Goal: Navigation & Orientation: Find specific page/section

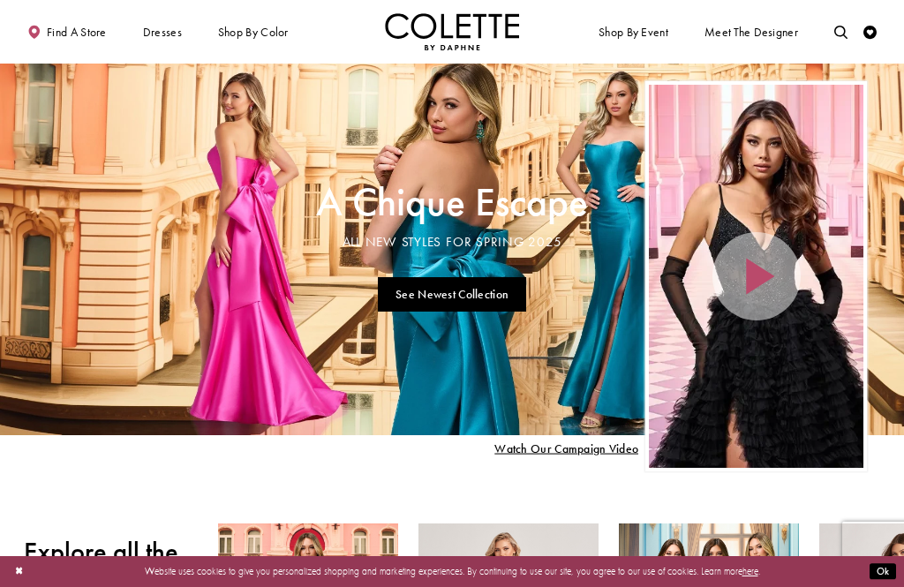
click at [0, 0] on span "PROM DRESSES" at bounding box center [0, 0] width 0 height 0
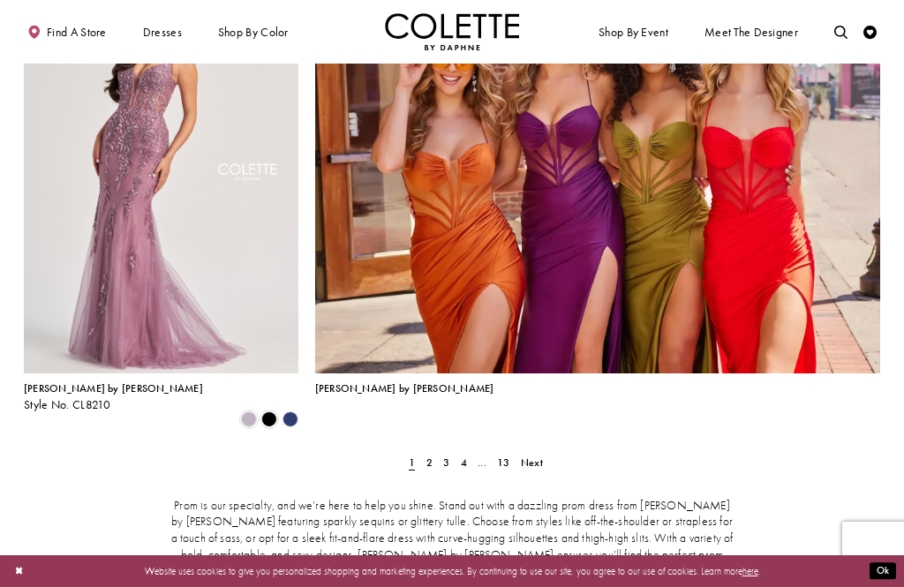
scroll to position [2949, 0]
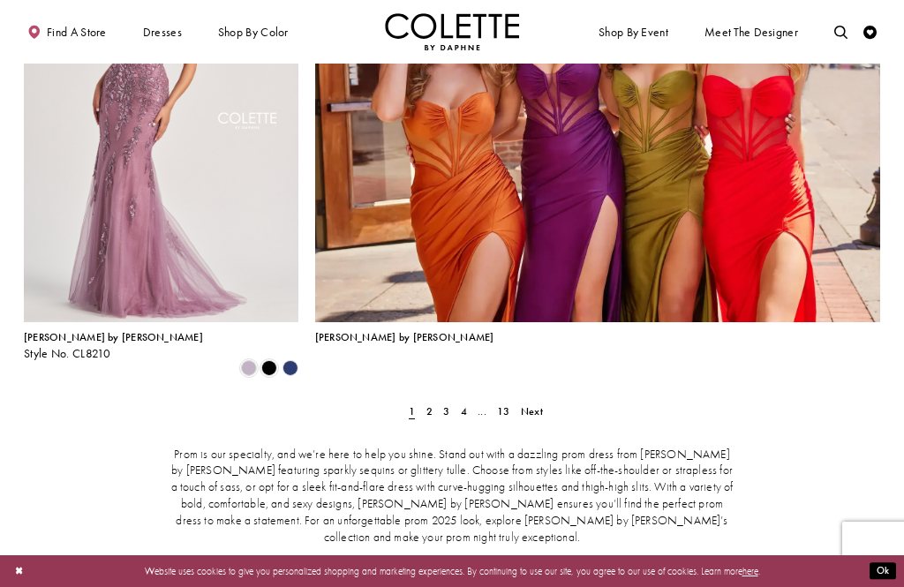
click at [529, 404] on span "Next" at bounding box center [532, 411] width 22 height 14
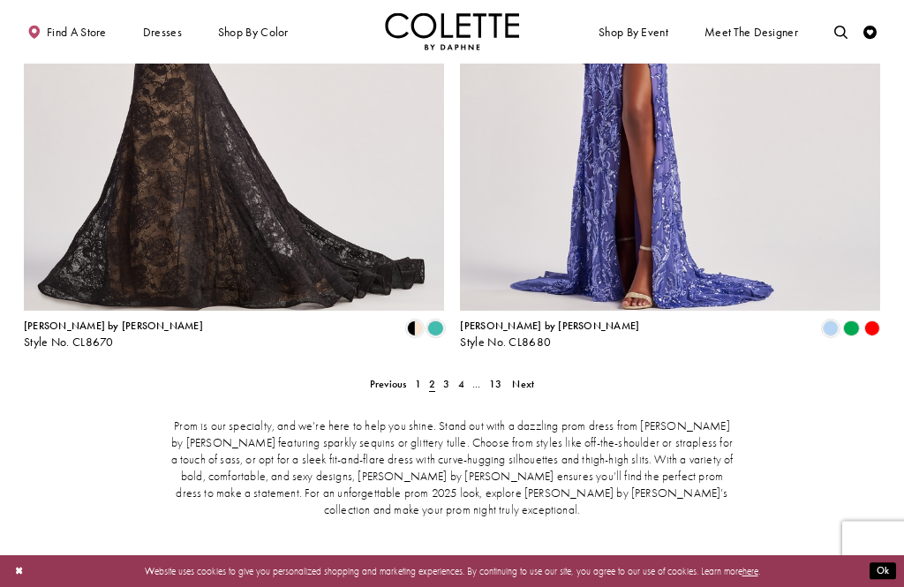
scroll to position [2820, 0]
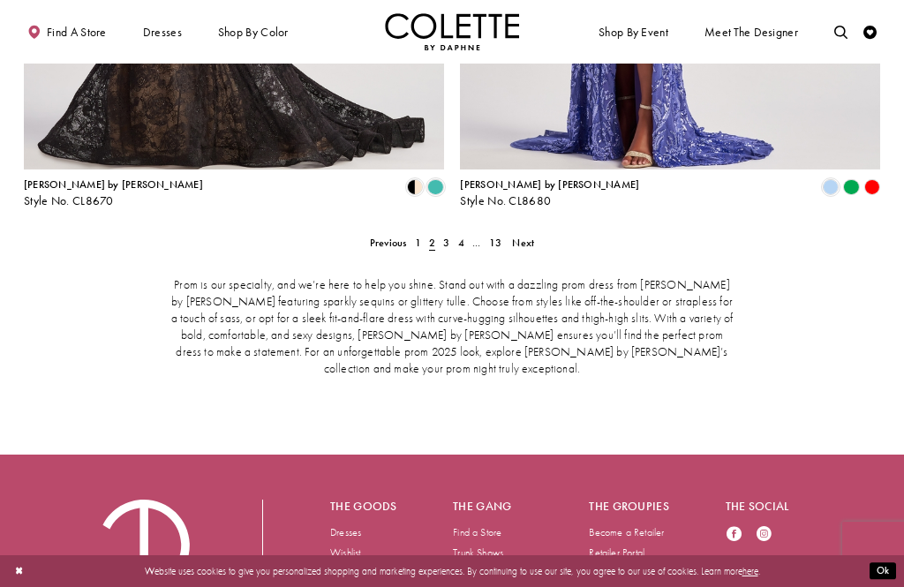
click at [526, 236] on span "Next" at bounding box center [523, 243] width 22 height 14
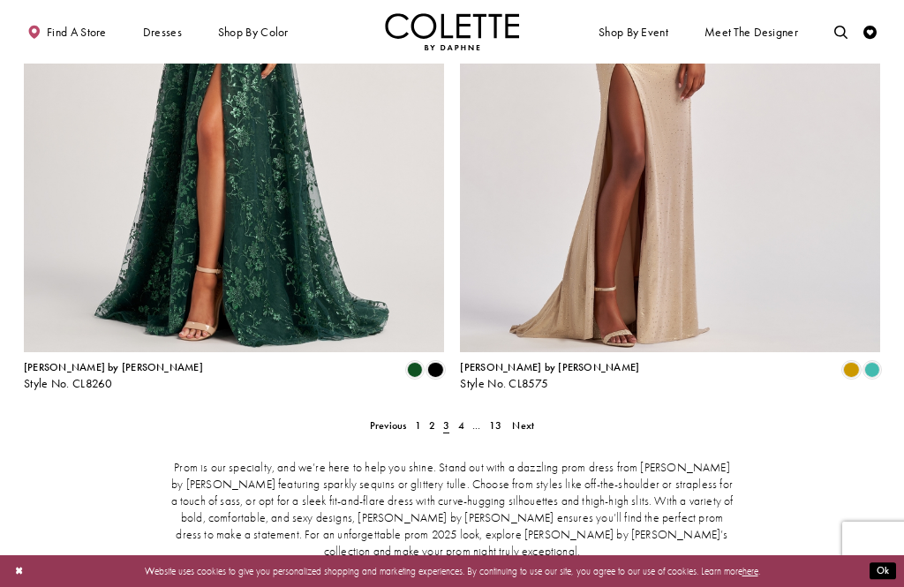
scroll to position [2820, 0]
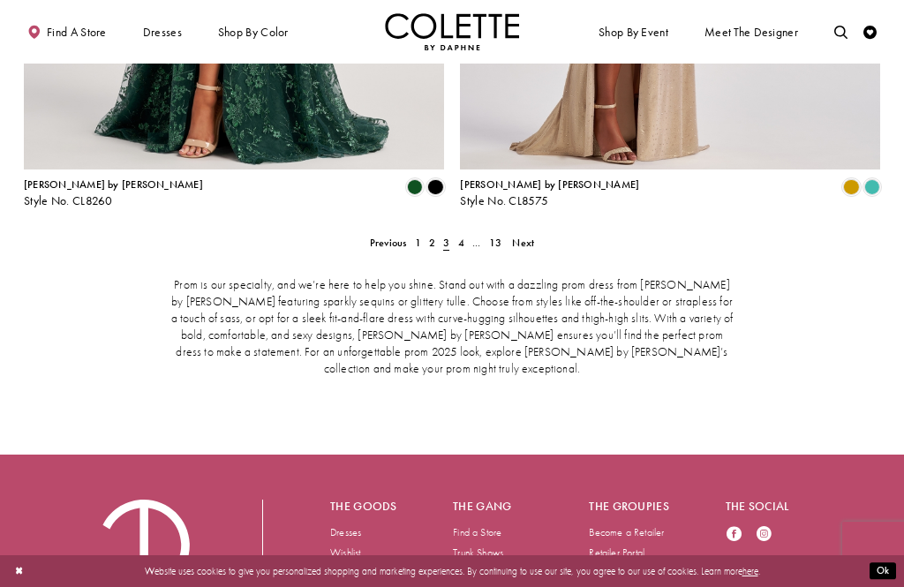
click at [527, 236] on span "Next" at bounding box center [523, 243] width 22 height 14
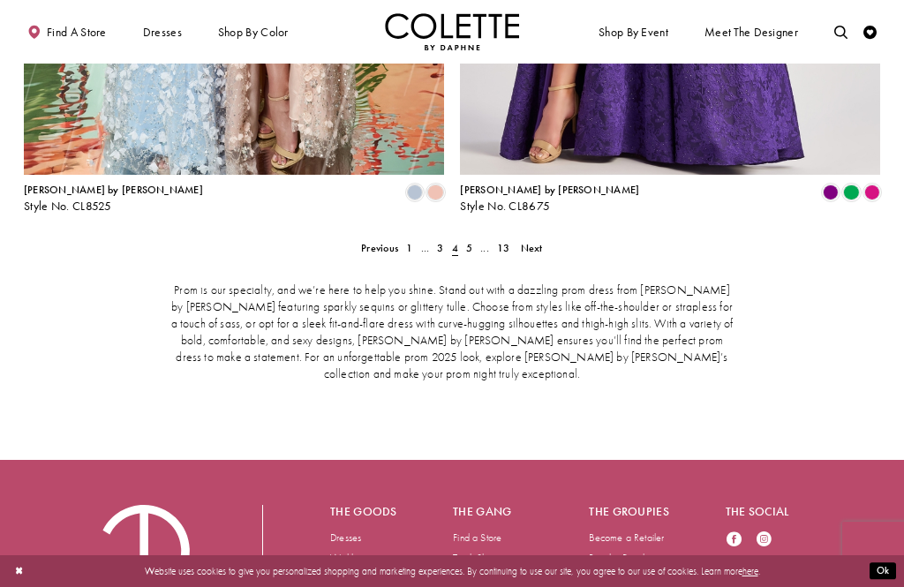
scroll to position [2813, 0]
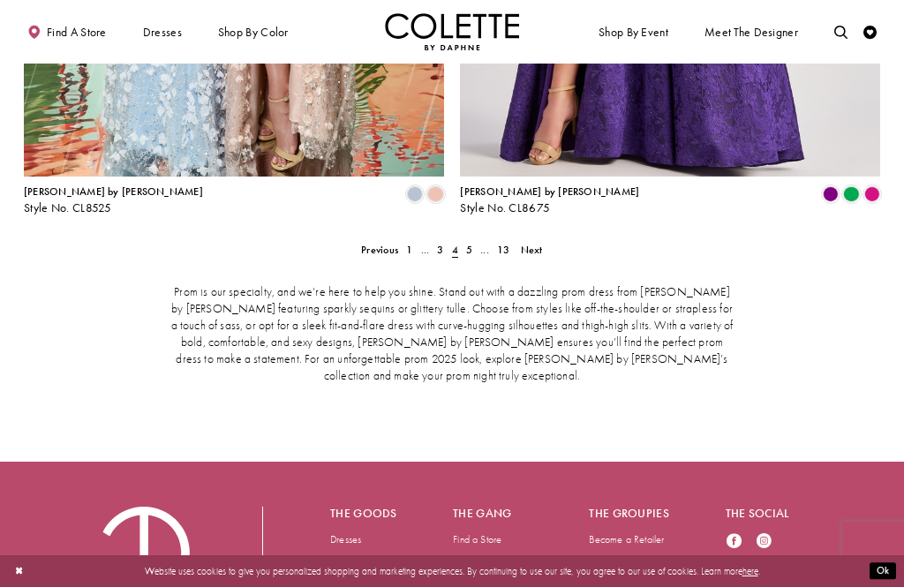
click at [536, 243] on span "Next" at bounding box center [532, 250] width 22 height 14
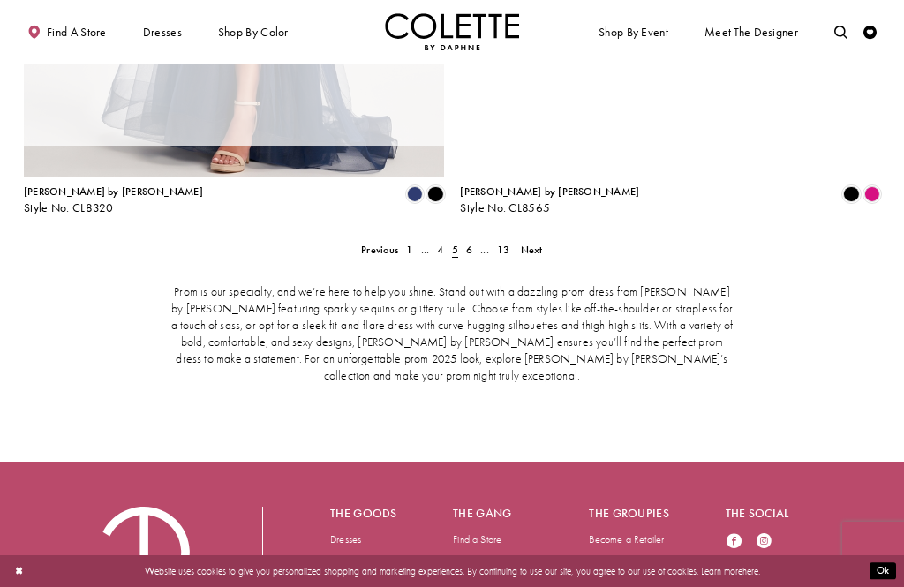
scroll to position [342, 0]
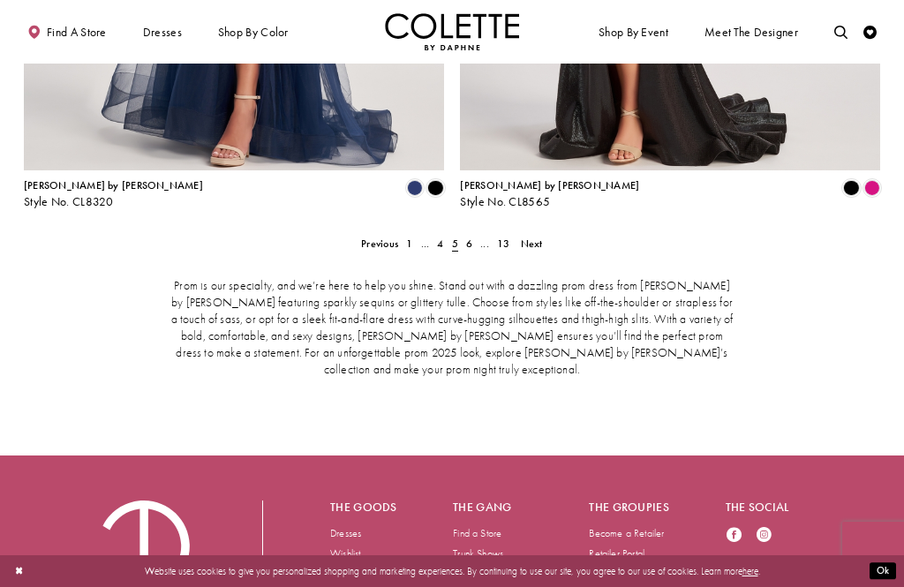
click at [538, 236] on span "Next" at bounding box center [532, 243] width 22 height 14
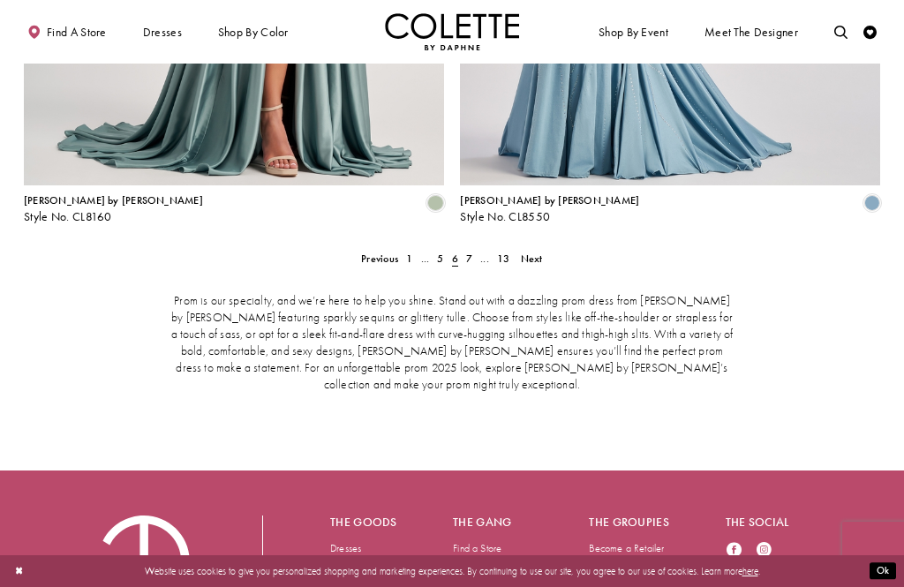
scroll to position [2776, 0]
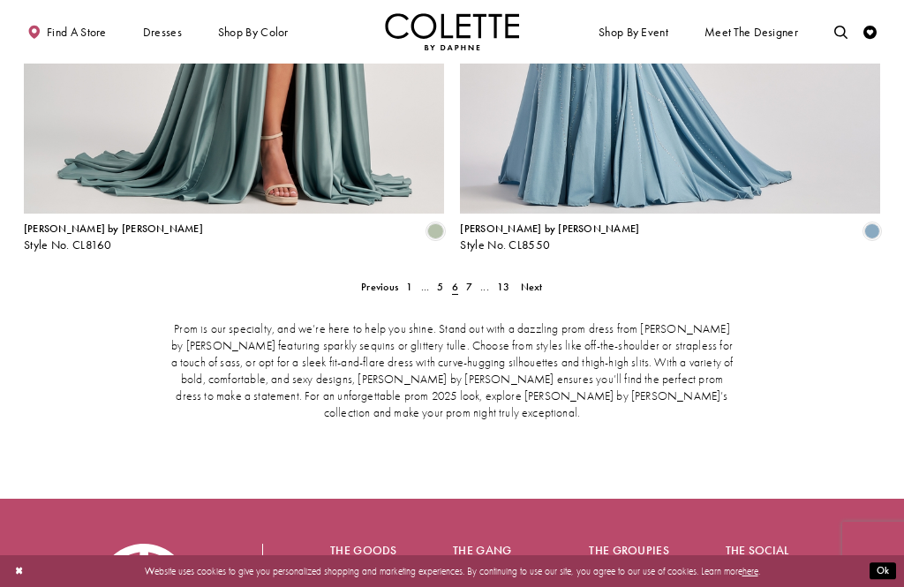
click at [529, 280] on span "Next" at bounding box center [532, 287] width 22 height 14
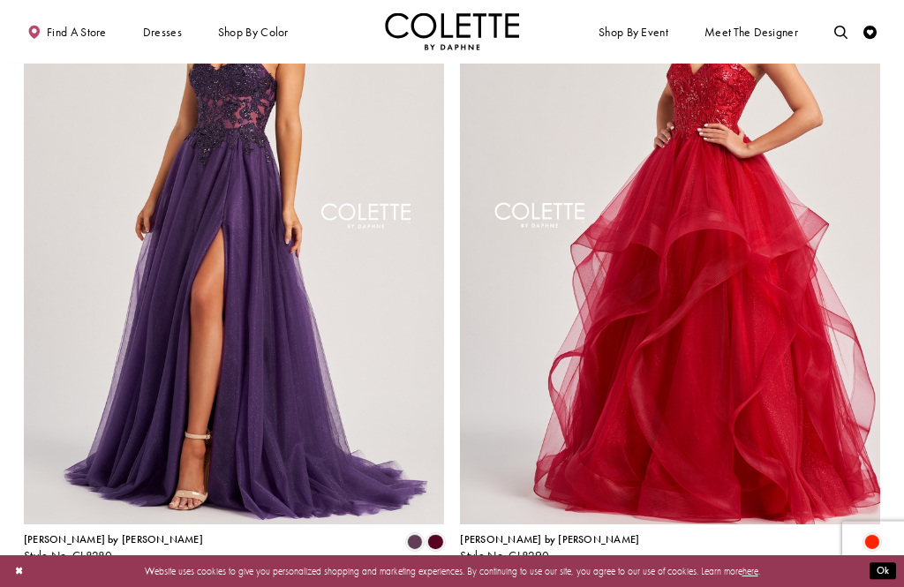
scroll to position [2480, 0]
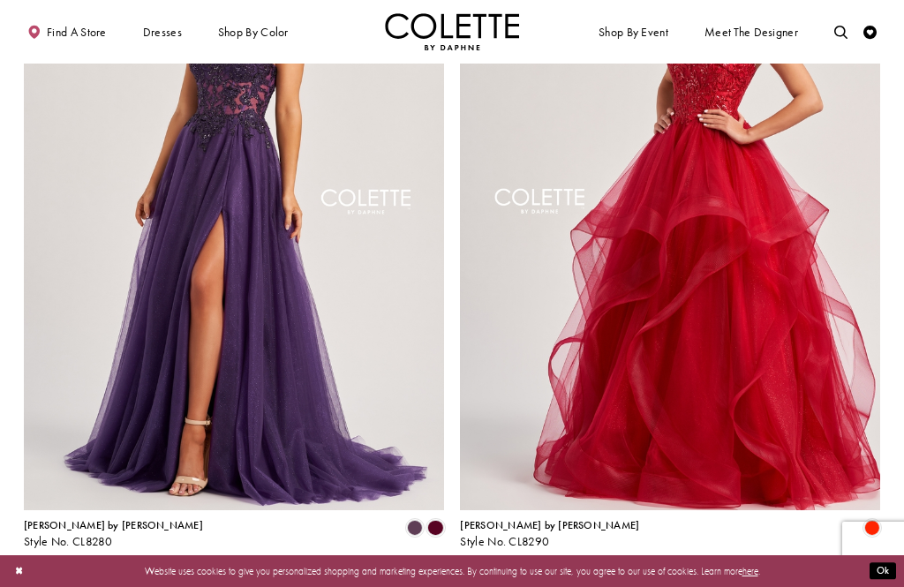
click at [527, 576] on span "Next" at bounding box center [532, 583] width 22 height 14
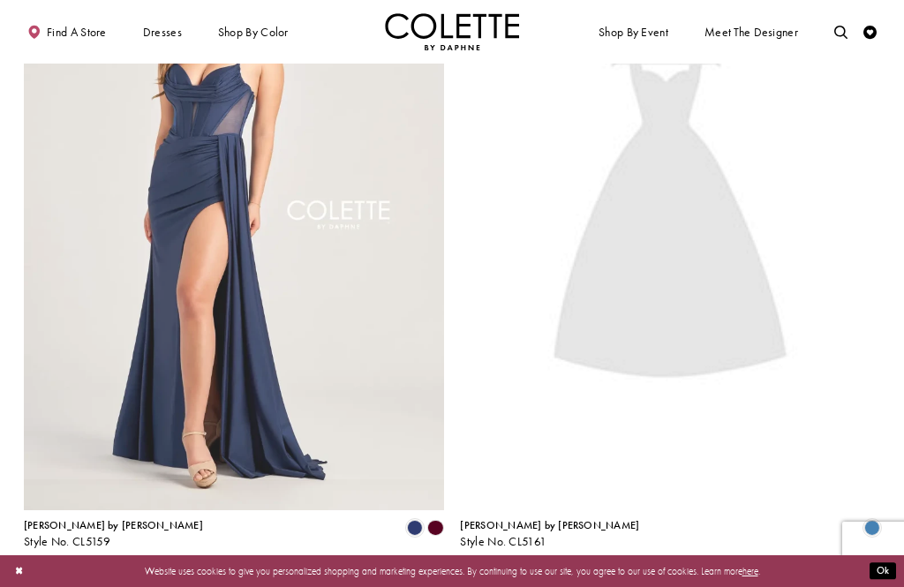
scroll to position [342, 0]
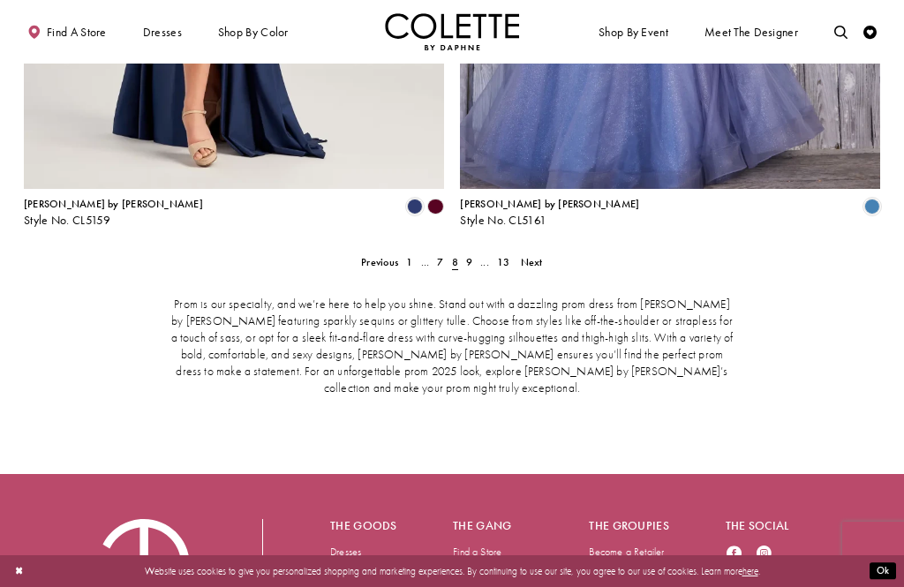
click at [536, 255] on span "Next" at bounding box center [532, 262] width 22 height 14
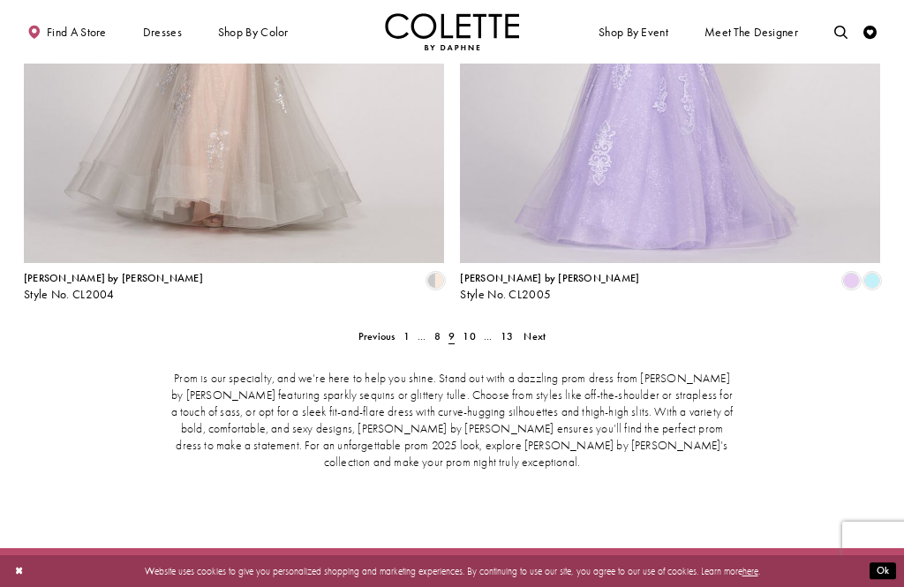
scroll to position [2720, 0]
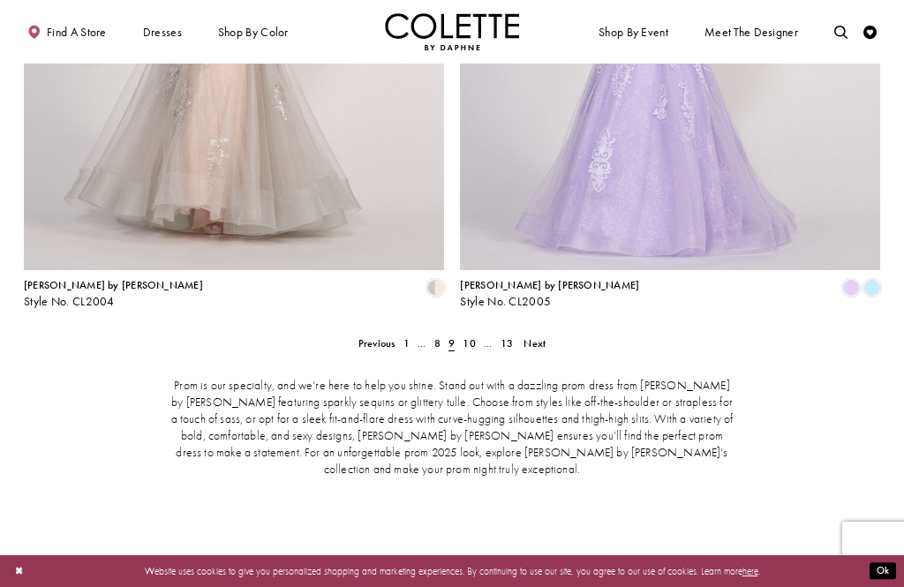
click at [530, 336] on span "Next" at bounding box center [534, 343] width 22 height 14
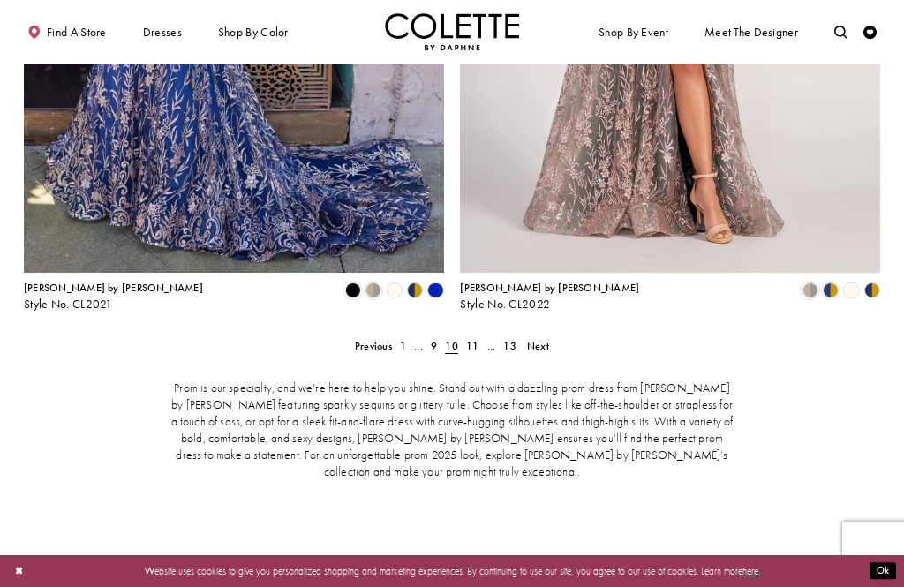
scroll to position [2820, 0]
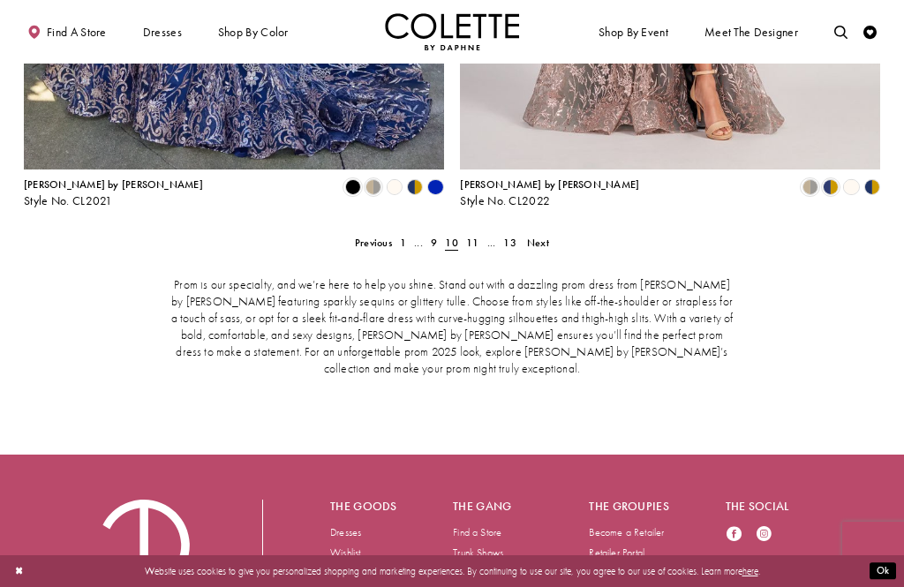
click at [543, 236] on span "Next" at bounding box center [538, 243] width 22 height 14
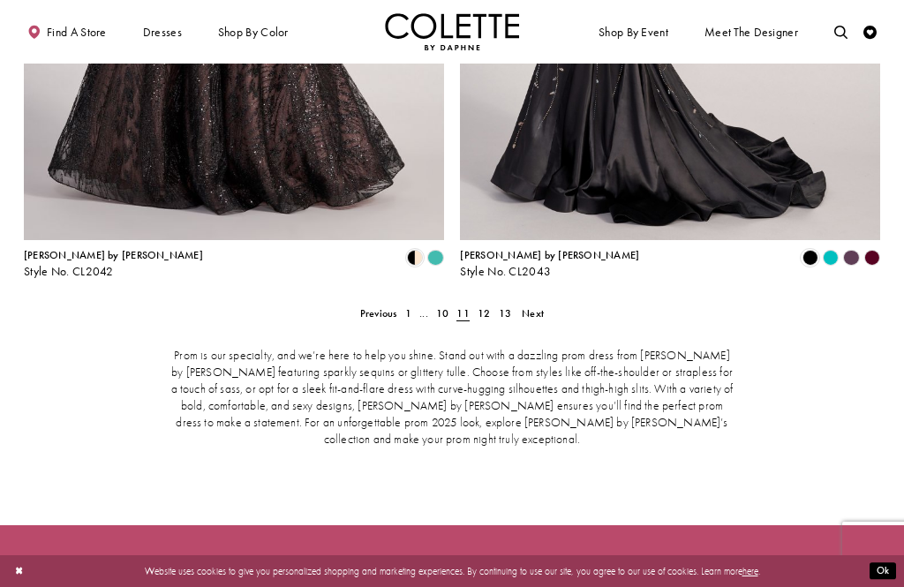
scroll to position [2748, 0]
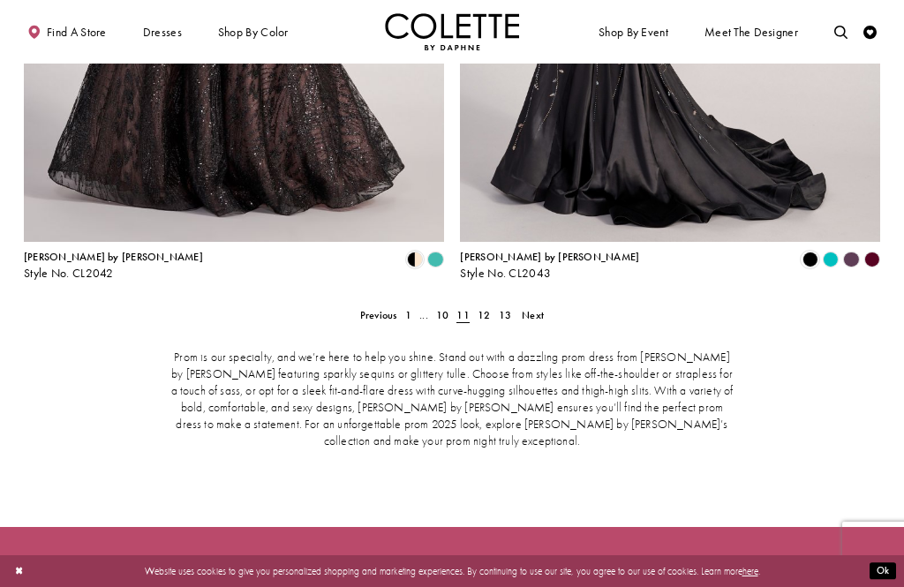
click at [529, 308] on span "Next" at bounding box center [533, 315] width 22 height 14
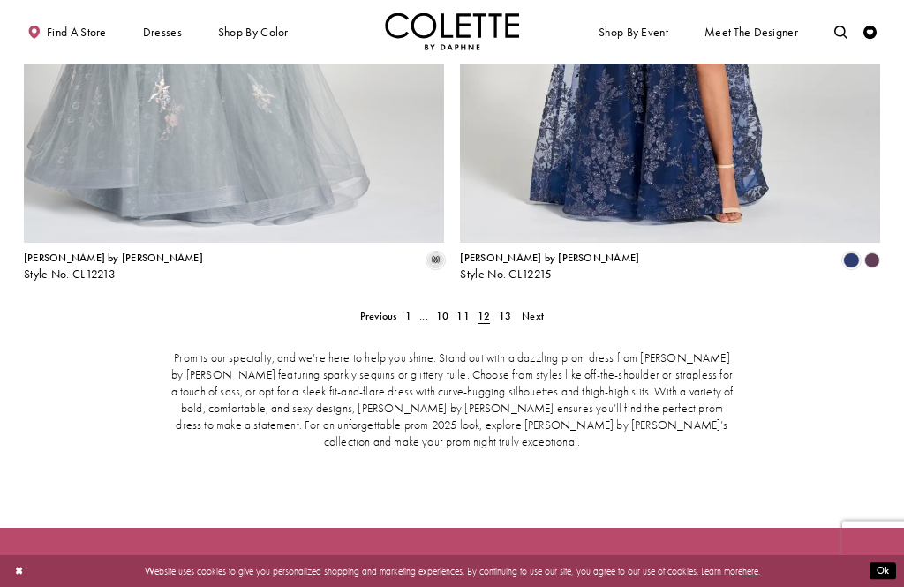
scroll to position [2820, 0]
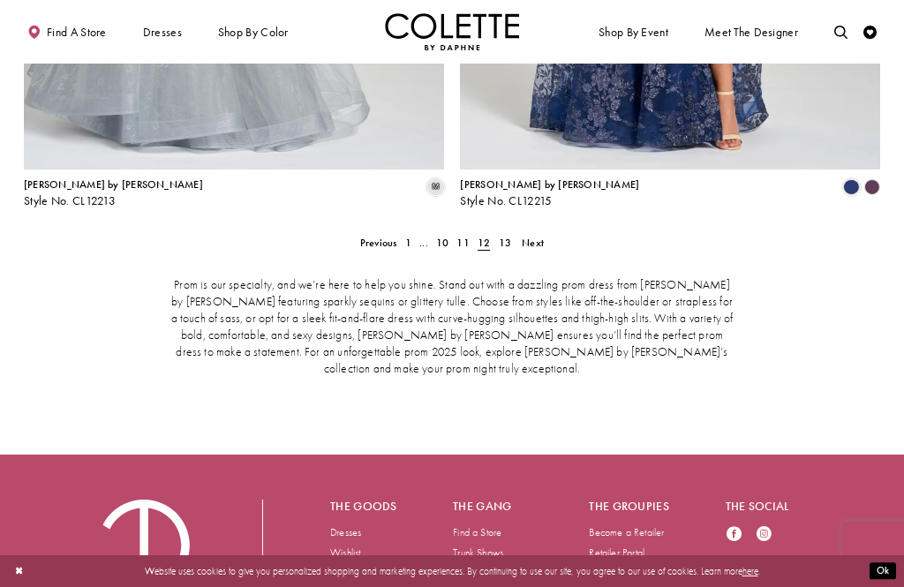
click at [539, 236] on span "Next" at bounding box center [533, 243] width 22 height 14
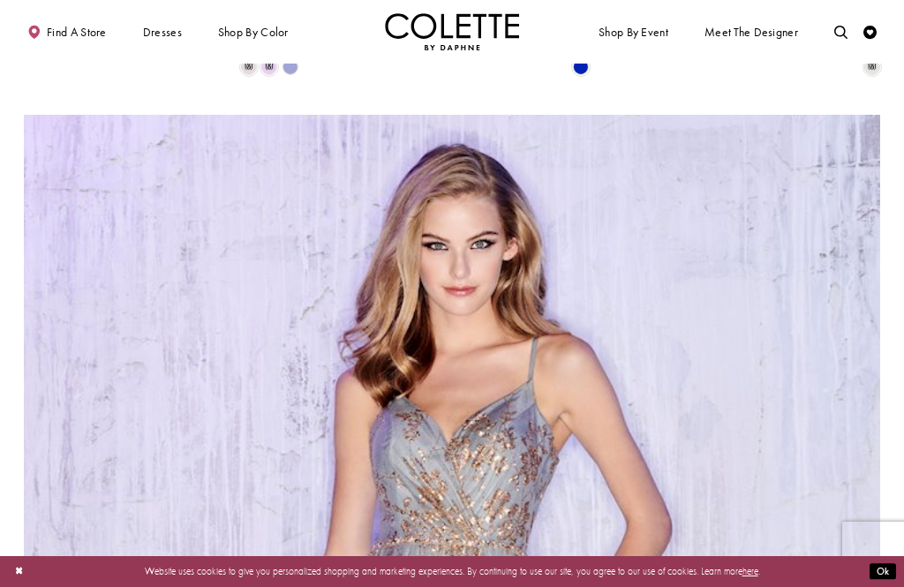
scroll to position [1768, 0]
